Goal: Book appointment/travel/reservation

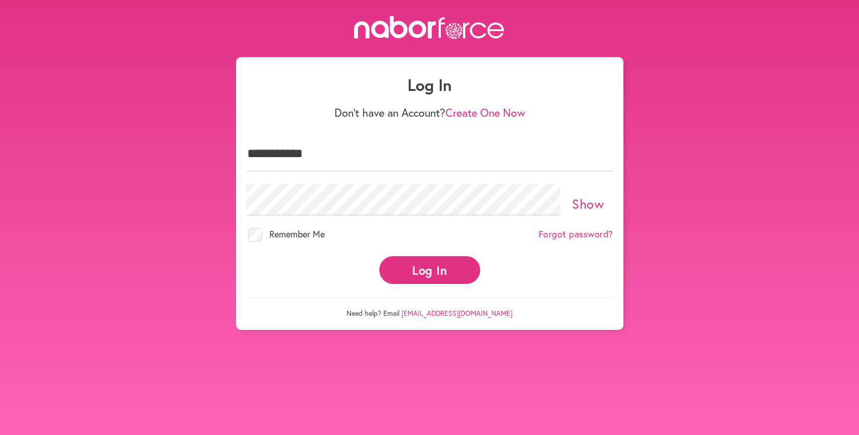
click at [446, 265] on button "Log In" at bounding box center [430, 270] width 101 height 28
click at [436, 265] on button "Log In" at bounding box center [430, 270] width 101 height 28
type input "*"
type input "****"
type input "**********"
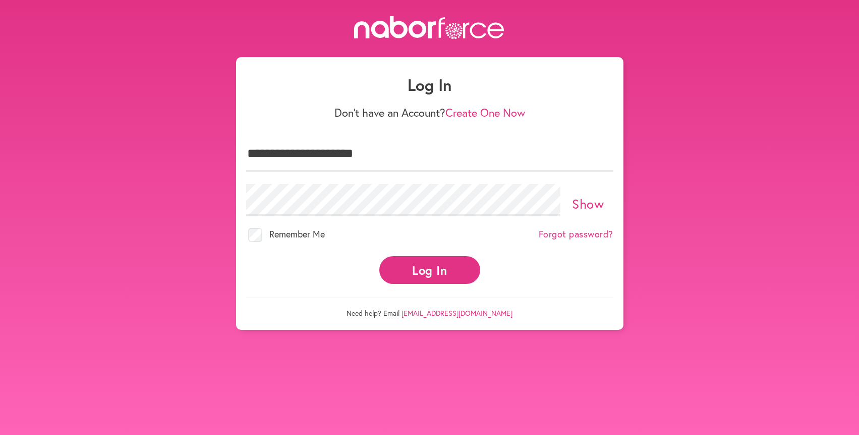
click at [425, 263] on button "Log In" at bounding box center [430, 270] width 101 height 28
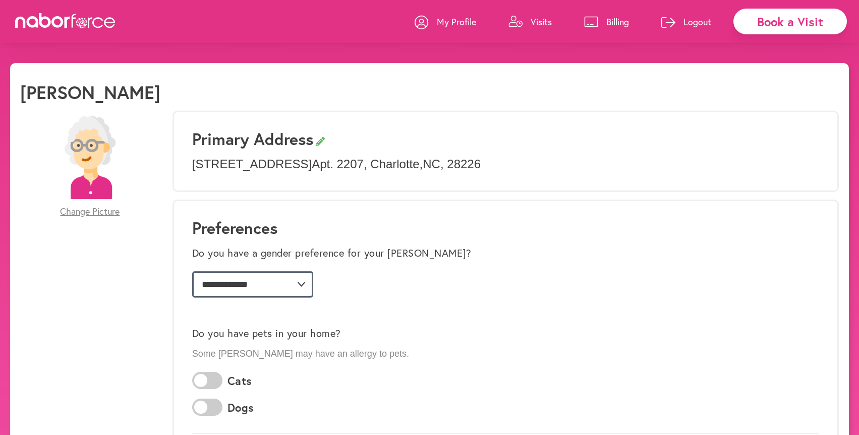
select select "*"
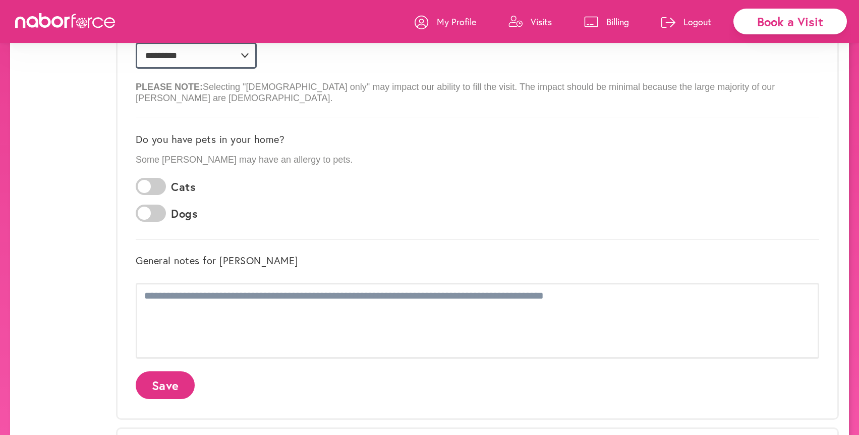
scroll to position [236, 0]
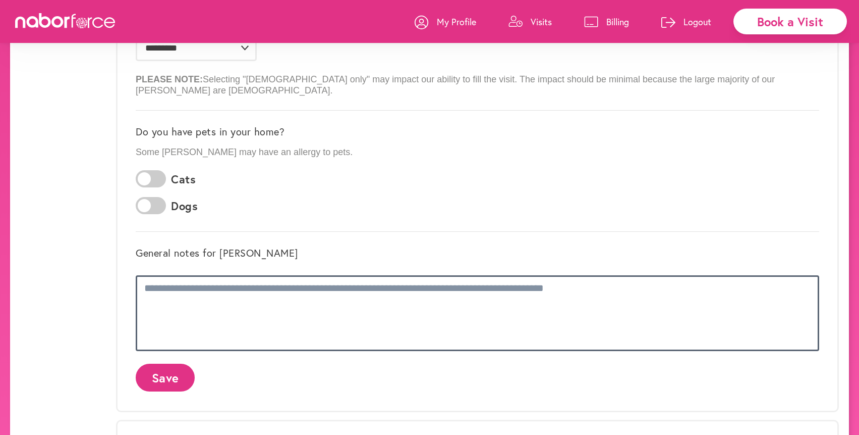
click at [171, 275] on textarea at bounding box center [478, 313] width 684 height 76
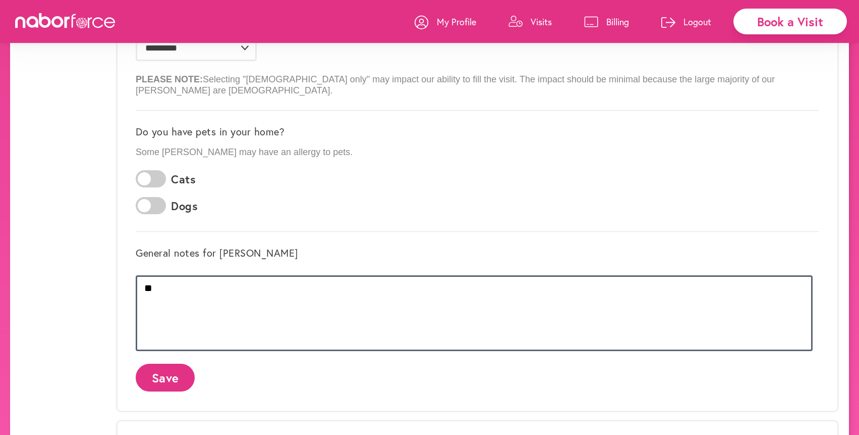
type textarea "*"
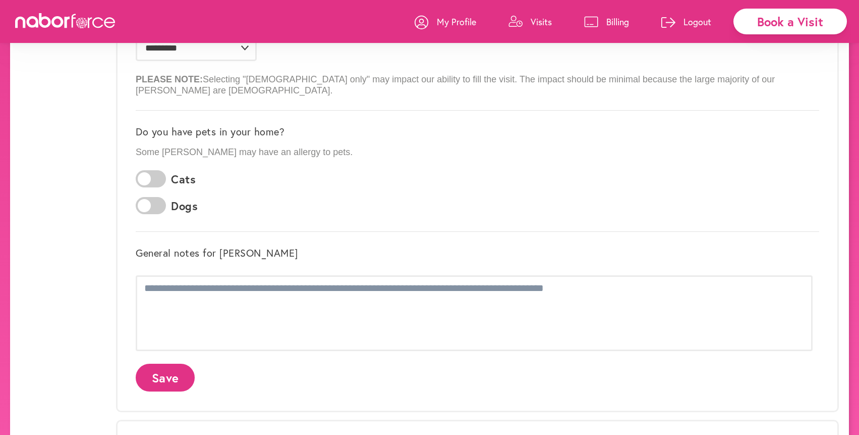
click at [170, 367] on button "Save" at bounding box center [165, 377] width 59 height 28
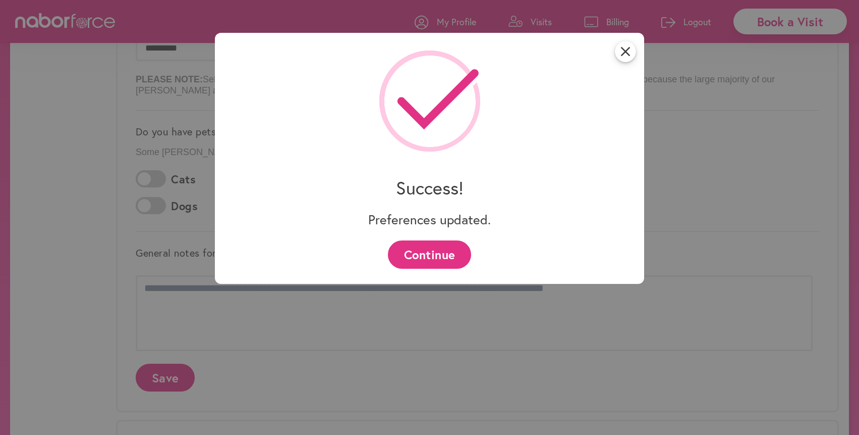
scroll to position [0, 0]
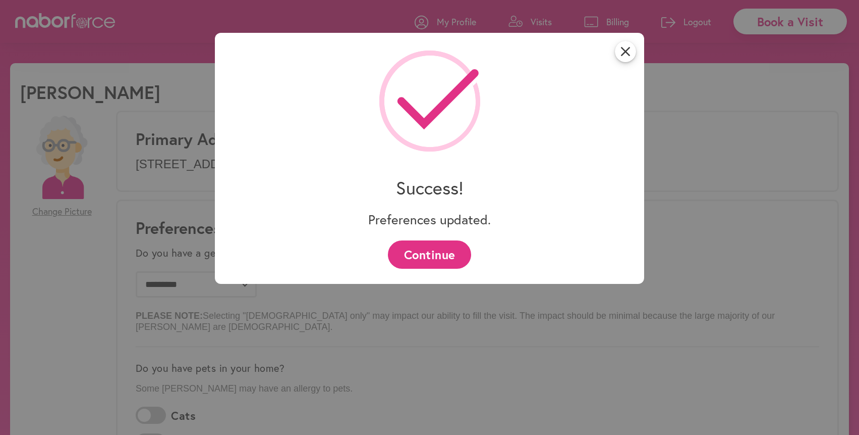
click at [417, 253] on button "Continue" at bounding box center [429, 254] width 83 height 28
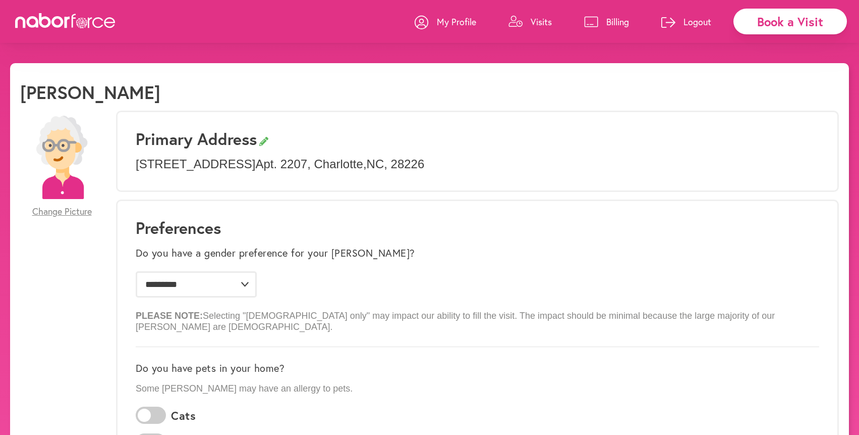
click at [774, 19] on div "Book a Visit" at bounding box center [791, 22] width 114 height 26
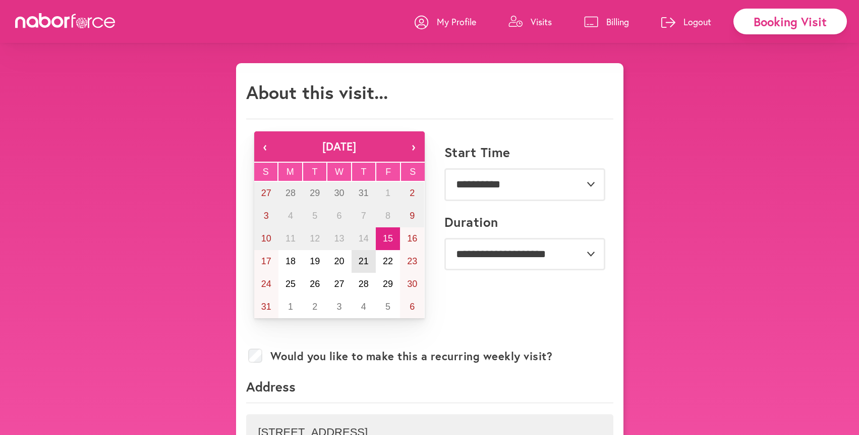
click at [365, 261] on abbr "21" at bounding box center [364, 261] width 10 height 10
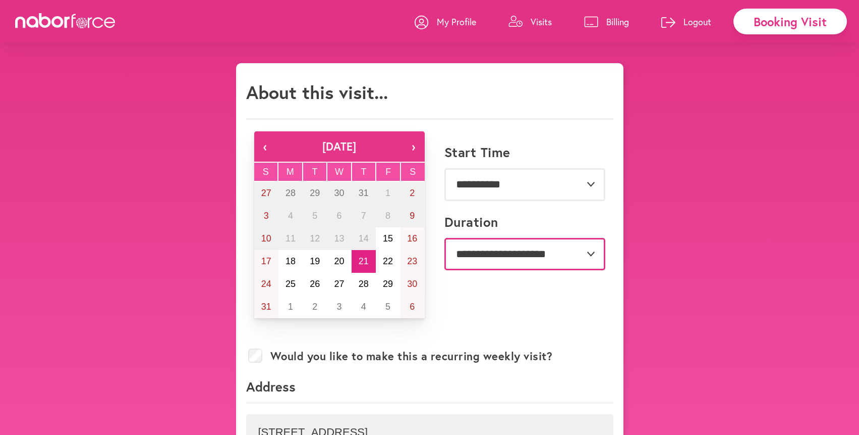
select select "**"
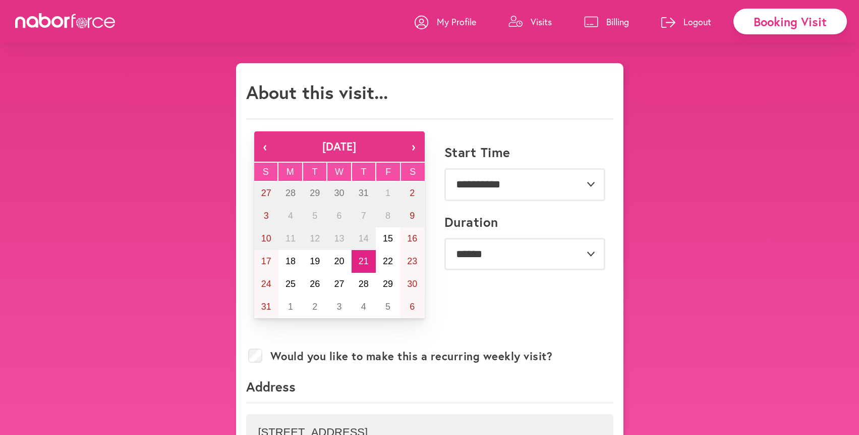
click at [446, 21] on p "My Profile" at bounding box center [456, 22] width 39 height 12
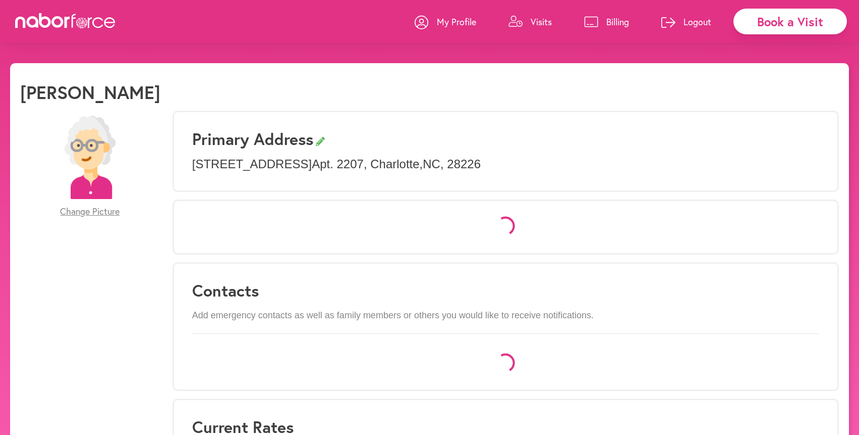
select select "*"
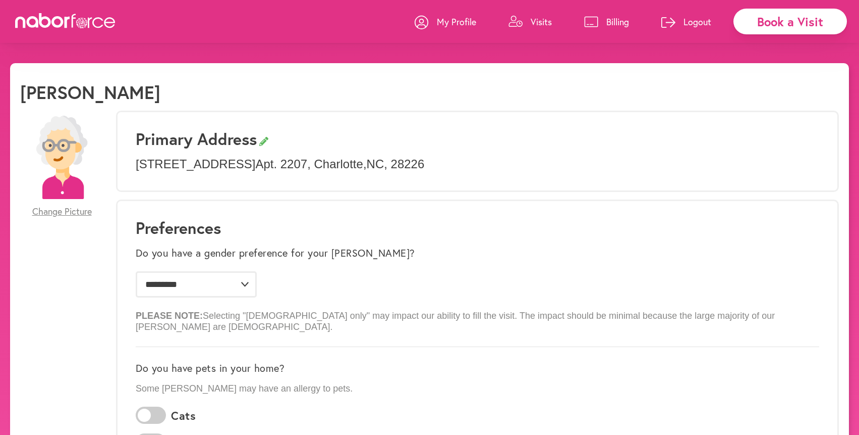
scroll to position [1, 0]
